Goal: Information Seeking & Learning: Learn about a topic

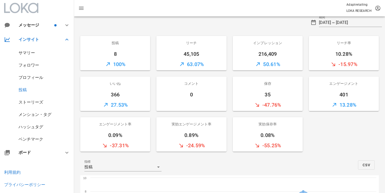
scroll to position [38, 0]
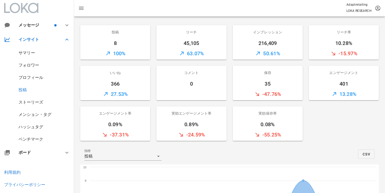
drag, startPoint x: 106, startPoint y: 56, endPoint x: 123, endPoint y: 55, distance: 17.0
click at [123, 55] on div "100%" at bounding box center [115, 53] width 70 height 12
drag, startPoint x: 129, startPoint y: 55, endPoint x: 124, endPoint y: 53, distance: 5.6
click at [124, 53] on div "100%" at bounding box center [115, 53] width 70 height 12
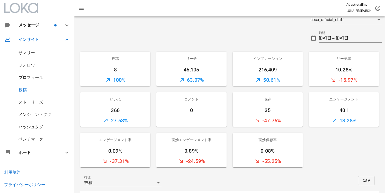
scroll to position [12, 0]
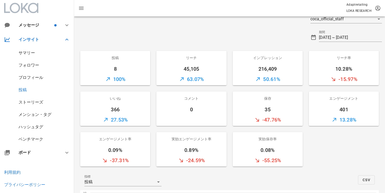
click at [184, 119] on div at bounding box center [192, 120] width 70 height 12
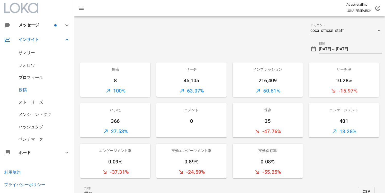
scroll to position [0, 0]
click at [358, 51] on input "2025-09-20 ~ 2025-09-28" at bounding box center [350, 49] width 63 height 8
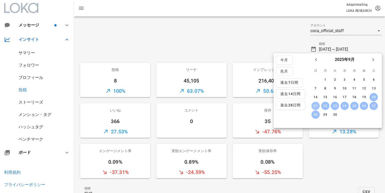
click at [316, 105] on div "21" at bounding box center [316, 106] width 8 height 4
click at [373, 106] on div "27" at bounding box center [374, 106] width 8 height 4
type input "2025-09-21 ~ 2025-09-27"
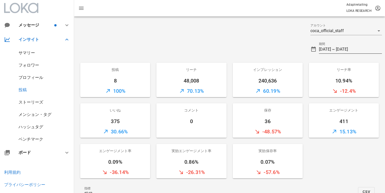
click at [342, 49] on input "2025-09-21 ~ 2025-09-27" at bounding box center [350, 49] width 63 height 8
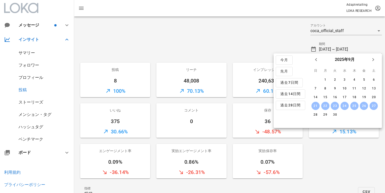
click at [211, 44] on div at bounding box center [190, 47] width 233 height 19
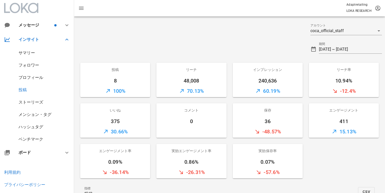
drag, startPoint x: 174, startPoint y: 89, endPoint x: 204, endPoint y: 92, distance: 29.5
click at [204, 92] on div "70.13%" at bounding box center [192, 91] width 70 height 12
click at [205, 92] on div "70.13%" at bounding box center [192, 91] width 70 height 12
drag, startPoint x: 205, startPoint y: 92, endPoint x: 203, endPoint y: 92, distance: 2.6
click at [203, 92] on div "70.13%" at bounding box center [192, 91] width 70 height 12
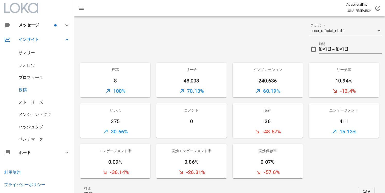
click at [225, 93] on div "70.13%" at bounding box center [192, 91] width 70 height 12
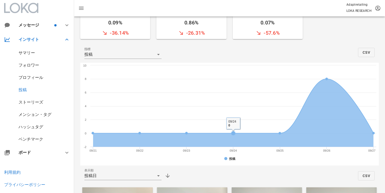
scroll to position [139, 0]
click at [187, 54] on div "指標 投稿 CSV" at bounding box center [229, 52] width 299 height 21
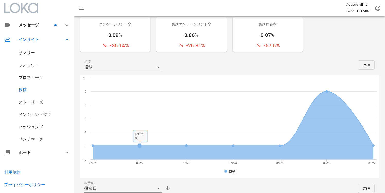
scroll to position [125, 0]
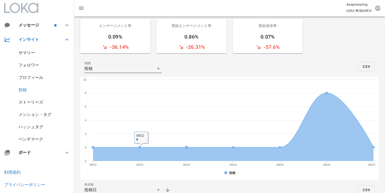
click at [142, 69] on div "投稿" at bounding box center [119, 69] width 70 height 8
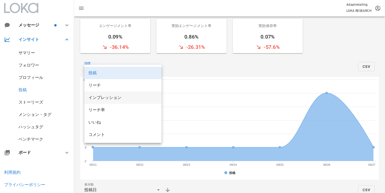
click at [97, 97] on div "インプレッション" at bounding box center [123, 97] width 69 height 5
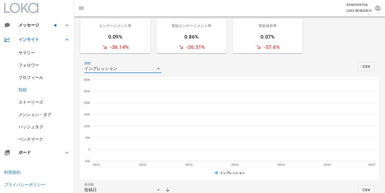
click at [97, 97] on rect at bounding box center [229, 128] width 299 height 103
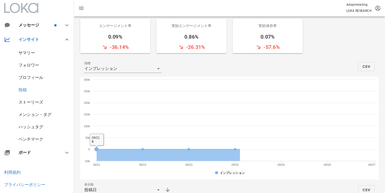
click at [122, 57] on div "指標 インプレッション CSV" at bounding box center [229, 66] width 299 height 21
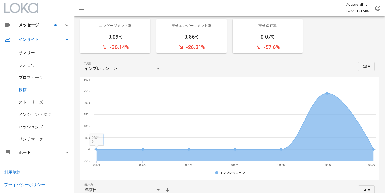
click at [113, 66] on div "インプレッション" at bounding box center [100, 68] width 33 height 5
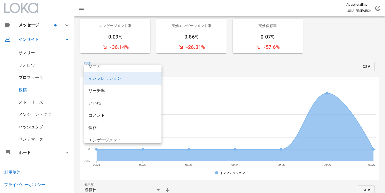
scroll to position [44, 0]
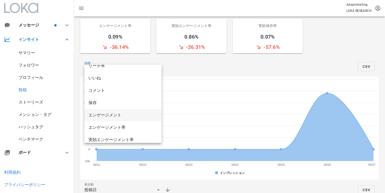
click at [111, 116] on div "エンゲージメント" at bounding box center [123, 115] width 69 height 5
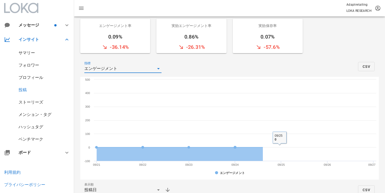
click at [264, 72] on div "指標 エンゲージメント CSV" at bounding box center [229, 66] width 299 height 21
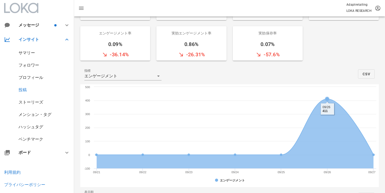
scroll to position [117, 0]
click at [208, 67] on div "指標 エンゲージメント CSV" at bounding box center [229, 74] width 299 height 21
click at [145, 76] on div "エンゲージメント" at bounding box center [119, 77] width 70 height 8
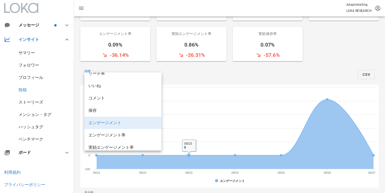
click at [199, 64] on div "指標 エンゲージメント CSV" at bounding box center [229, 74] width 299 height 21
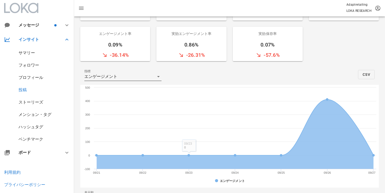
click at [156, 79] on icon at bounding box center [158, 77] width 6 height 6
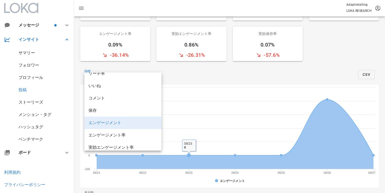
click at [231, 77] on div "指標 エンゲージメント CSV" at bounding box center [229, 74] width 299 height 21
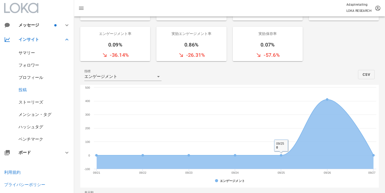
click at [234, 71] on div "指標 エンゲージメント CSV" at bounding box center [229, 74] width 299 height 21
click at [127, 73] on div "エンゲージメント" at bounding box center [119, 77] width 70 height 8
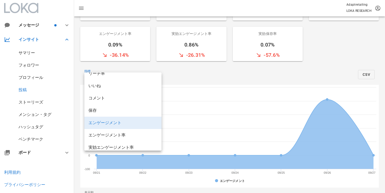
click at [242, 74] on div "指標 エンゲージメント CSV" at bounding box center [229, 74] width 299 height 21
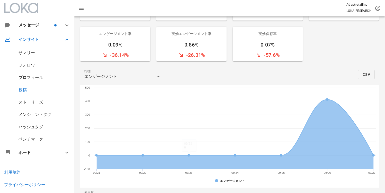
click at [135, 76] on div "エンゲージメント" at bounding box center [119, 77] width 70 height 8
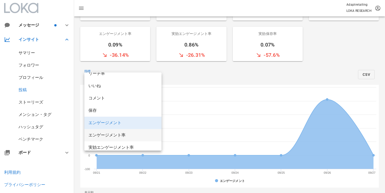
click at [121, 133] on div "エンゲージメント率" at bounding box center [123, 135] width 69 height 5
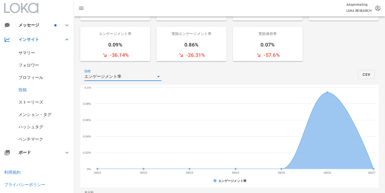
click at [213, 77] on div "指標 エンゲージメント率 CSV" at bounding box center [229, 74] width 299 height 21
click at [328, 93] on icon at bounding box center [327, 92] width 3 height 3
drag, startPoint x: 334, startPoint y: 173, endPoint x: 324, endPoint y: 173, distance: 9.3
click at [333, 173] on rect at bounding box center [229, 136] width 299 height 103
drag, startPoint x: 324, startPoint y: 173, endPoint x: 330, endPoint y: 173, distance: 5.7
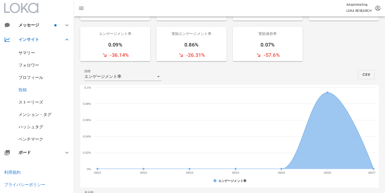
click at [330, 173] on text "09/26" at bounding box center [327, 172] width 7 height 3
click at [228, 82] on div "指標 エンゲージメント率 CSV" at bounding box center [229, 74] width 299 height 21
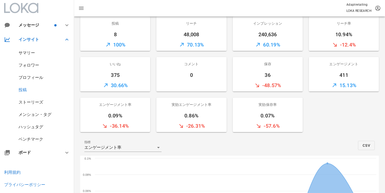
scroll to position [50, 0]
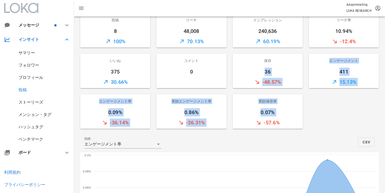
drag, startPoint x: 262, startPoint y: 75, endPoint x: 276, endPoint y: 117, distance: 44.0
click at [276, 117] on div "投稿 8 100% リーチ 48,008 70.13% インプレッション 240,636 60.19% リーチ率 10.94% -12.4% いいね 375 …" at bounding box center [229, 71] width 305 height 122
click at [306, 122] on div "投稿 8 100% リーチ 48,008 70.13% インプレッション 240,636 60.19% リーチ率 10.94% -12.4% いいね 375 …" at bounding box center [229, 71] width 305 height 122
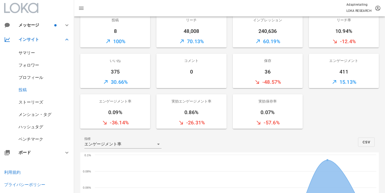
click at [320, 141] on div "指標 エンゲージメント率 CSV" at bounding box center [229, 142] width 299 height 21
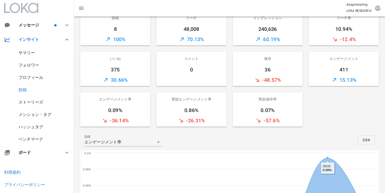
scroll to position [54, 0]
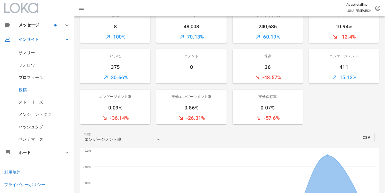
click at [222, 138] on div "指標 エンゲージメント率 CSV" at bounding box center [229, 137] width 299 height 21
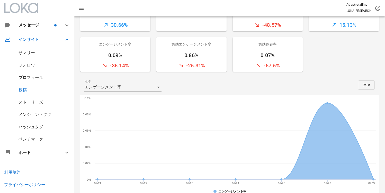
scroll to position [104, 0]
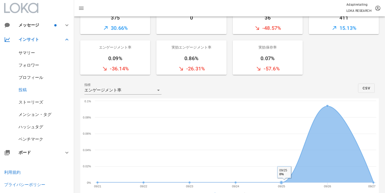
click at [285, 90] on div "指標 エンゲージメント率 CSV" at bounding box center [229, 88] width 299 height 21
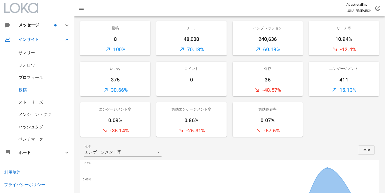
scroll to position [39, 0]
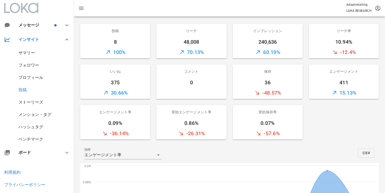
click at [343, 74] on div "エンゲージメント" at bounding box center [344, 72] width 70 height 14
click at [258, 73] on div "保存" at bounding box center [268, 72] width 70 height 14
click at [200, 74] on div "コメント" at bounding box center [192, 72] width 70 height 14
click at [113, 75] on div "いいね" at bounding box center [115, 72] width 70 height 14
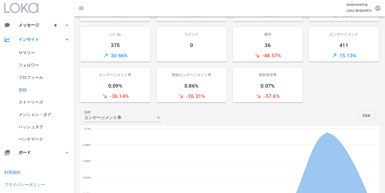
scroll to position [0, 0]
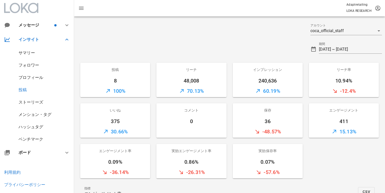
click at [122, 81] on div "8" at bounding box center [115, 81] width 70 height 8
drag, startPoint x: 112, startPoint y: 78, endPoint x: 119, endPoint y: 82, distance: 8.4
click at [119, 82] on div "8" at bounding box center [115, 81] width 70 height 8
click at [136, 62] on div "投稿 8 100%" at bounding box center [115, 80] width 76 height 41
drag, startPoint x: 114, startPoint y: 67, endPoint x: 128, endPoint y: 95, distance: 31.5
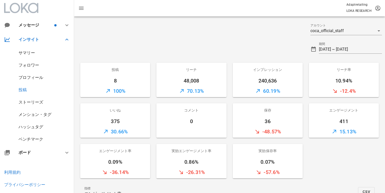
click at [128, 95] on div "投稿 8 100%" at bounding box center [115, 80] width 70 height 34
click at [150, 89] on div "100%" at bounding box center [115, 91] width 70 height 12
drag, startPoint x: 137, startPoint y: 94, endPoint x: 115, endPoint y: 68, distance: 34.3
click at [115, 68] on div "投稿 8 100%" at bounding box center [115, 80] width 70 height 34
click at [139, 71] on div "投稿" at bounding box center [115, 70] width 70 height 14
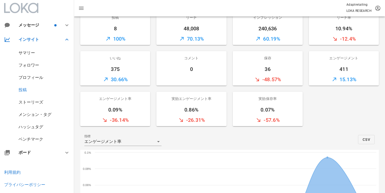
scroll to position [114, 0]
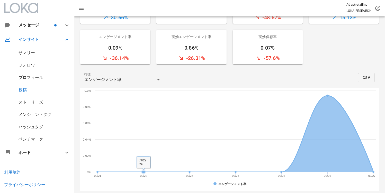
click at [135, 80] on div "エンゲージメント率" at bounding box center [119, 80] width 70 height 8
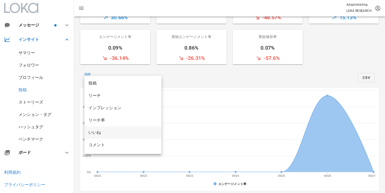
scroll to position [0, 0]
click at [106, 87] on div "投稿" at bounding box center [123, 84] width 69 height 11
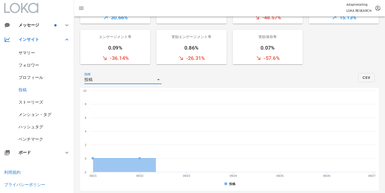
click at [244, 81] on div "指標 投稿 CSV" at bounding box center [229, 77] width 299 height 21
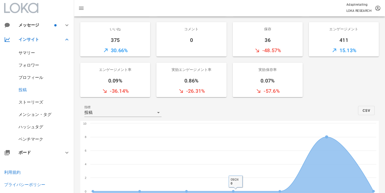
scroll to position [71, 0]
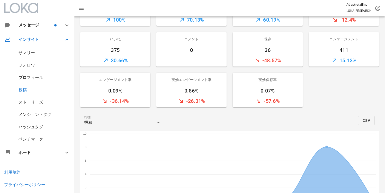
click at [255, 101] on div "-57.6%" at bounding box center [268, 101] width 70 height 12
drag, startPoint x: 284, startPoint y: 101, endPoint x: 243, endPoint y: 100, distance: 41.0
click at [243, 100] on div "-57.6%" at bounding box center [268, 101] width 70 height 12
click at [278, 100] on div "-57.6%" at bounding box center [268, 101] width 70 height 12
drag, startPoint x: 283, startPoint y: 103, endPoint x: 254, endPoint y: 89, distance: 32.1
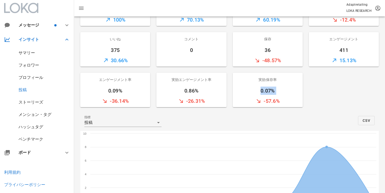
click at [254, 89] on div "実効保存率 0.07% -57.6%" at bounding box center [268, 90] width 70 height 34
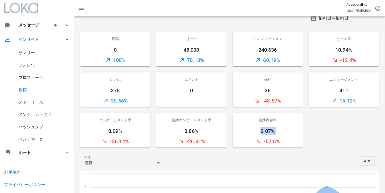
scroll to position [30, 0]
click at [238, 82] on div "保存" at bounding box center [268, 80] width 70 height 14
click at [189, 51] on div "48,008" at bounding box center [192, 50] width 70 height 8
click at [277, 56] on div "60.19%" at bounding box center [268, 61] width 70 height 12
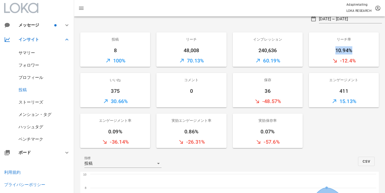
drag, startPoint x: 336, startPoint y: 51, endPoint x: 355, endPoint y: 49, distance: 19.1
click at [355, 49] on div "10.94%" at bounding box center [344, 50] width 70 height 8
click at [357, 58] on div "-12.4%" at bounding box center [344, 61] width 70 height 12
click at [36, 79] on div "プロフィール" at bounding box center [31, 77] width 25 height 5
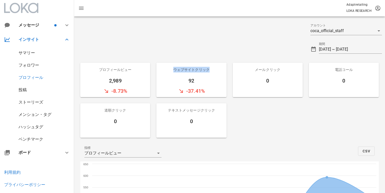
drag, startPoint x: 169, startPoint y: 70, endPoint x: 208, endPoint y: 69, distance: 38.6
click at [208, 69] on div "ウェブサイトクリック" at bounding box center [192, 70] width 70 height 14
click at [205, 77] on div "92" at bounding box center [192, 81] width 70 height 8
drag, startPoint x: 200, startPoint y: 80, endPoint x: 172, endPoint y: 69, distance: 30.4
click at [172, 69] on div "ウェブサイトクリック 92 -37.41%" at bounding box center [192, 80] width 70 height 34
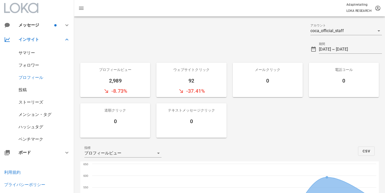
click at [136, 60] on div "プロフィールビュー 2,989 -8.73%" at bounding box center [115, 80] width 76 height 41
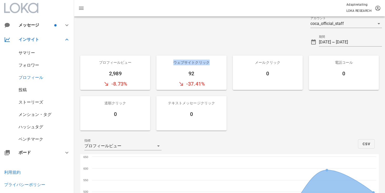
drag, startPoint x: 173, startPoint y: 61, endPoint x: 209, endPoint y: 60, distance: 36.1
click at [209, 60] on div "ウェブサイトクリック" at bounding box center [192, 63] width 70 height 14
click at [217, 36] on div at bounding box center [190, 40] width 233 height 19
drag, startPoint x: 99, startPoint y: 62, endPoint x: 200, endPoint y: 77, distance: 102.3
click at [200, 77] on div "プロフィールビュー 2,989 -8.73% ウェブサイトクリック 92 -37.41% メールクリック 0 電話コール 0 道順クリック 0 テキストメッセ…" at bounding box center [229, 93] width 305 height 81
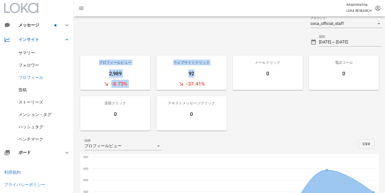
click at [212, 78] on div "-37.41%" at bounding box center [192, 84] width 70 height 12
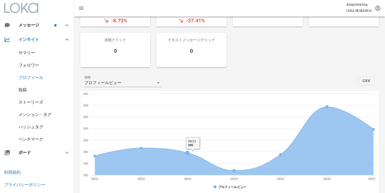
scroll to position [0, 0]
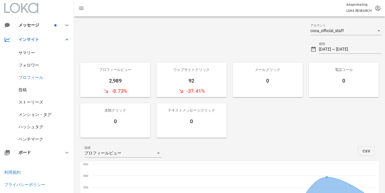
click at [191, 83] on div "92" at bounding box center [192, 81] width 70 height 8
drag, startPoint x: 187, startPoint y: 81, endPoint x: 194, endPoint y: 80, distance: 7.2
click at [194, 80] on div "92" at bounding box center [192, 81] width 70 height 8
click at [209, 95] on div "-37.41%" at bounding box center [192, 91] width 70 height 12
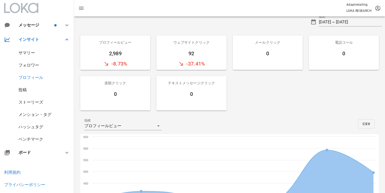
scroll to position [27, 0]
drag, startPoint x: 110, startPoint y: 55, endPoint x: 127, endPoint y: 55, distance: 16.7
click at [127, 55] on div "2,989" at bounding box center [115, 54] width 70 height 8
click at [187, 55] on div "92" at bounding box center [192, 54] width 70 height 8
drag, startPoint x: 188, startPoint y: 54, endPoint x: 192, endPoint y: 54, distance: 4.1
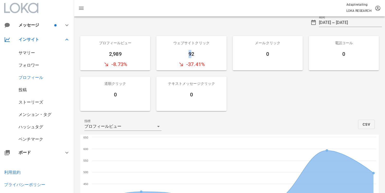
click at [192, 54] on div "92" at bounding box center [192, 54] width 70 height 8
click at [208, 57] on div "92" at bounding box center [192, 54] width 70 height 8
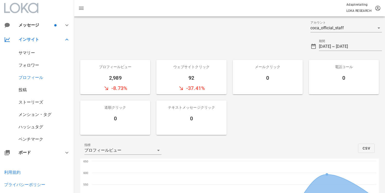
scroll to position [3, 0]
click at [128, 80] on div "2,989" at bounding box center [115, 78] width 70 height 8
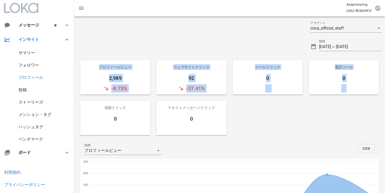
drag, startPoint x: 95, startPoint y: 66, endPoint x: 308, endPoint y: 127, distance: 221.3
click at [308, 127] on div "プロフィールビュー 2,989 -8.73% ウェブサイトクリック 92 -37.41% メールクリック 0 電話コール 0 道順クリック 0 テキストメッセ…" at bounding box center [229, 97] width 305 height 81
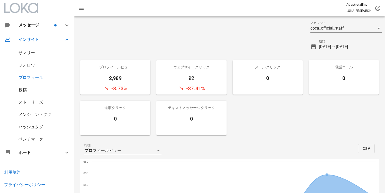
click at [207, 46] on div at bounding box center [190, 45] width 233 height 19
click at [143, 45] on div at bounding box center [190, 45] width 233 height 19
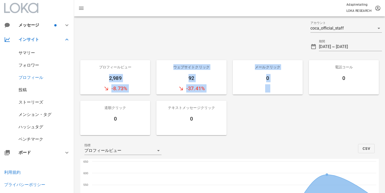
drag, startPoint x: 237, startPoint y: 117, endPoint x: 103, endPoint y: 75, distance: 139.8
click at [103, 75] on div "プロフィールビュー 2,989 -8.73% ウェブサイトクリック 92 -37.41% メールクリック 0 電話コール 0 道順クリック 0 テキストメッセ…" at bounding box center [229, 97] width 305 height 81
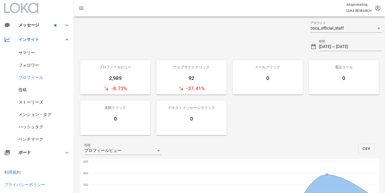
click at [233, 112] on div "プロフィールビュー 2,989 -8.73% ウェブサイトクリック 92 -37.41% メールクリック 0 電話コール 0 道順クリック 0 テキストメッセ…" at bounding box center [229, 97] width 305 height 81
click at [27, 69] on div "フォロワー" at bounding box center [37, 65] width 74 height 12
click at [35, 66] on div "フォロワー" at bounding box center [29, 65] width 21 height 5
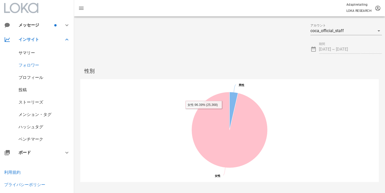
click at [120, 44] on div at bounding box center [190, 47] width 233 height 19
click at [28, 54] on div "サマリー" at bounding box center [27, 52] width 16 height 5
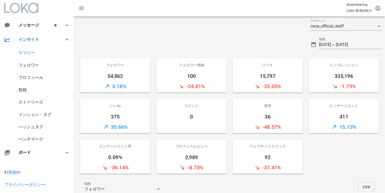
scroll to position [6, 0]
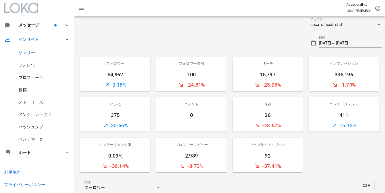
click at [33, 103] on div "ストーリーズ" at bounding box center [31, 102] width 25 height 5
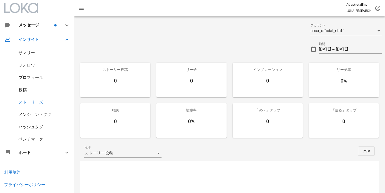
click at [110, 76] on div "ストーリー投稿" at bounding box center [115, 70] width 70 height 14
click at [30, 113] on div "メンション・タグ" at bounding box center [35, 114] width 33 height 5
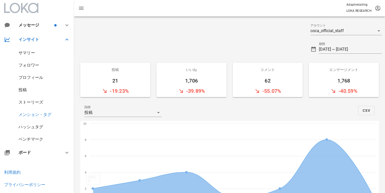
click at [40, 132] on div "ハッシュタグ" at bounding box center [37, 127] width 74 height 12
click at [37, 128] on div "ハッシュタグ" at bounding box center [31, 127] width 25 height 5
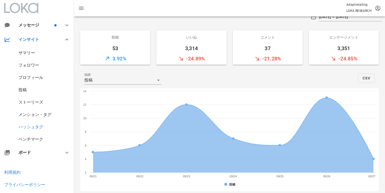
scroll to position [31, 0]
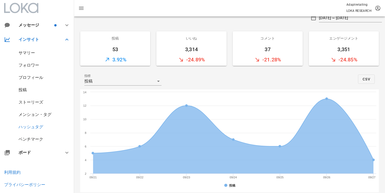
click at [31, 141] on div "ベンチマーク" at bounding box center [31, 139] width 25 height 5
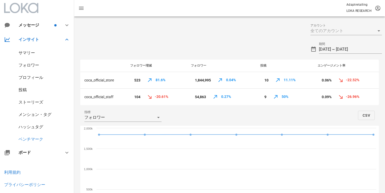
click at [30, 80] on div "プロフィール" at bounding box center [31, 77] width 25 height 5
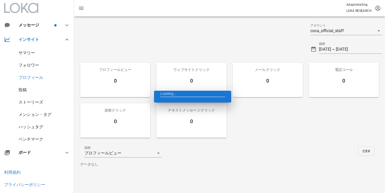
click at [154, 47] on div at bounding box center [190, 47] width 233 height 19
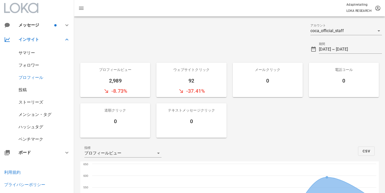
click at [30, 141] on div "ベンチマーク" at bounding box center [31, 139] width 25 height 5
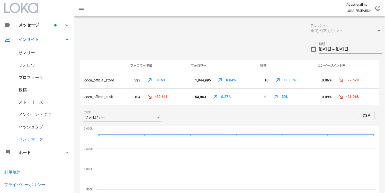
click at [154, 42] on div at bounding box center [190, 47] width 233 height 19
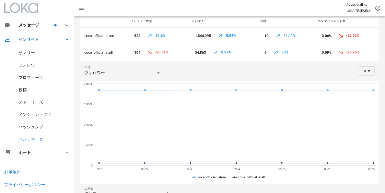
scroll to position [46, 0]
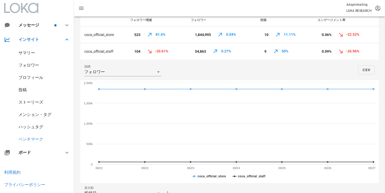
click at [200, 75] on div "指標 フォロワー CSV" at bounding box center [229, 70] width 299 height 21
